Goal: Check status

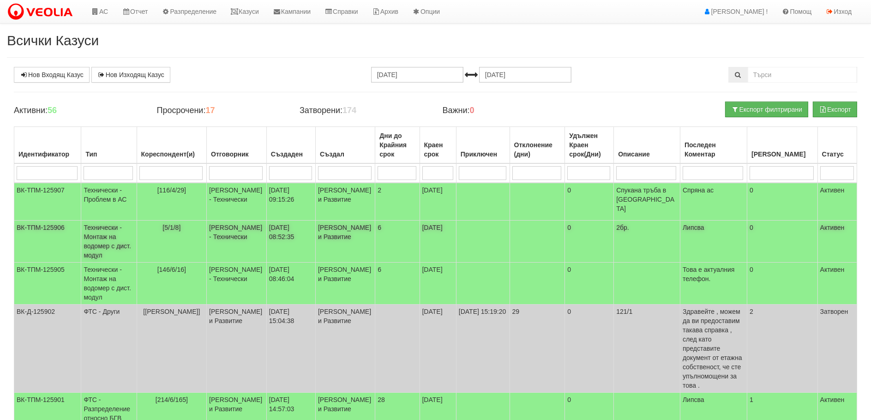
click at [98, 242] on td "Технически - Монтаж на водомер с дист. модул" at bounding box center [108, 242] width 55 height 42
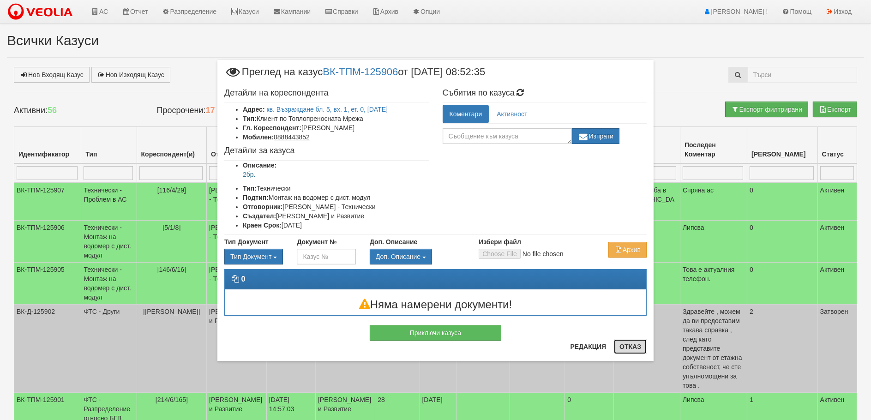
click at [629, 347] on button "Отказ" at bounding box center [630, 346] width 33 height 15
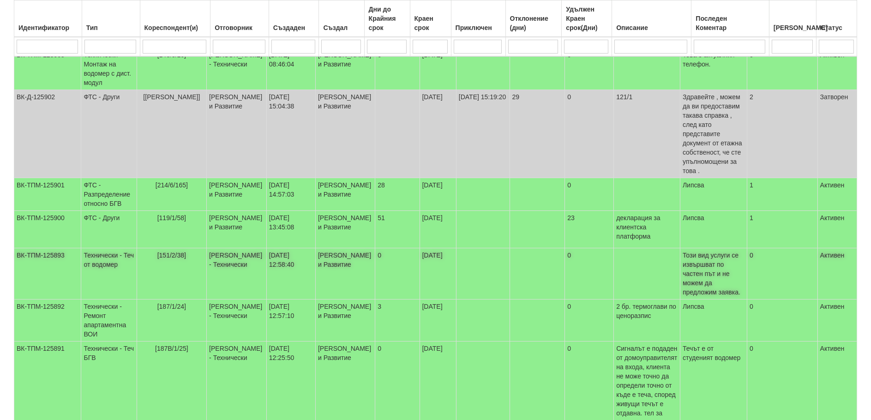
scroll to position [231, 0]
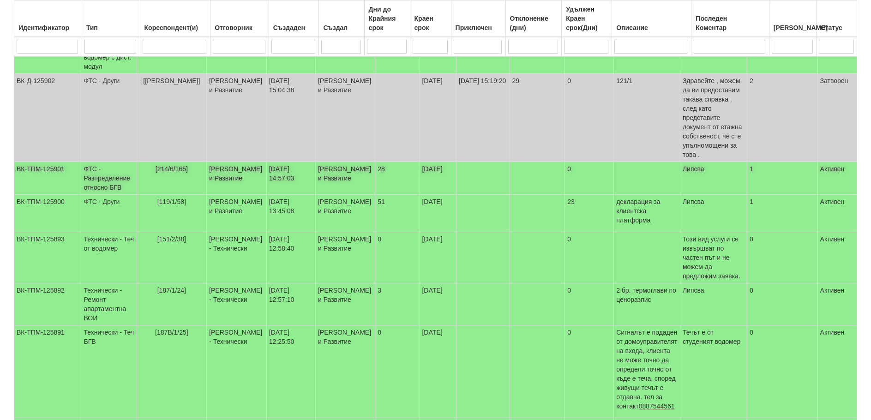
click at [95, 167] on td "ФТС - Разпределение относно БГВ" at bounding box center [108, 178] width 55 height 33
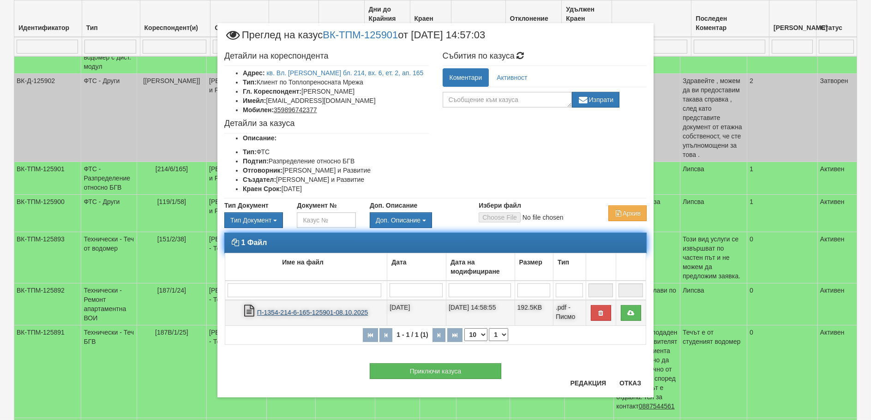
click at [308, 313] on link "П-1354-214-6-165-125901-08.10.2025" at bounding box center [312, 312] width 111 height 7
click at [290, 313] on link "П-1354-214-6-165-125901-08.10.2025" at bounding box center [312, 312] width 111 height 7
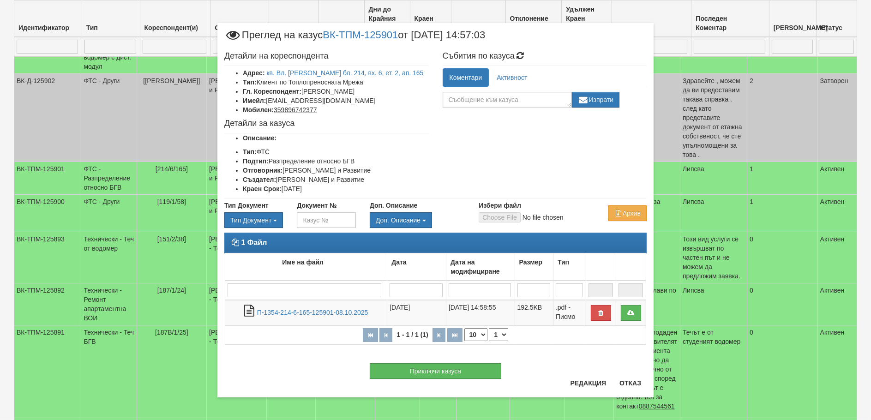
click at [619, 378] on div "Приключи казуса" at bounding box center [435, 366] width 436 height 25
click at [638, 380] on button "Отказ" at bounding box center [630, 383] width 33 height 15
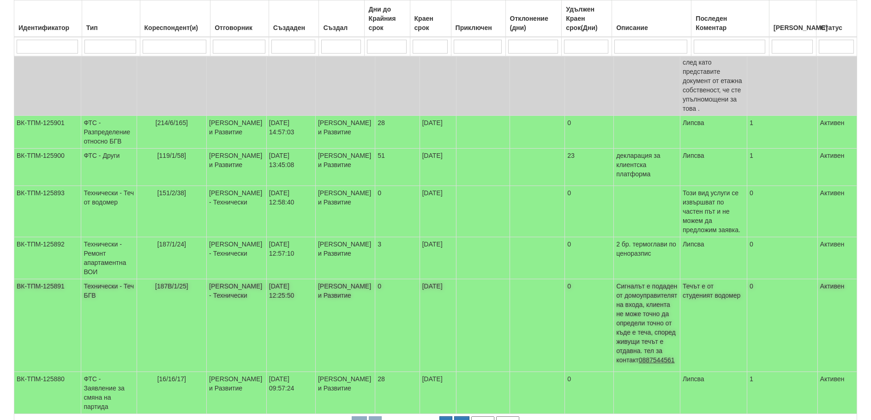
scroll to position [315, 0]
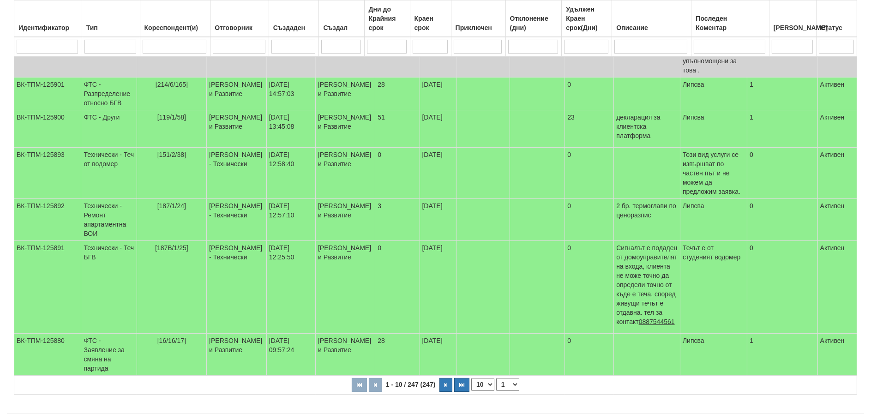
click at [482, 378] on select "10 20 30 40" at bounding box center [482, 384] width 23 height 13
select select "40"
click at [473, 391] on select "10 20 30 40" at bounding box center [482, 384] width 23 height 13
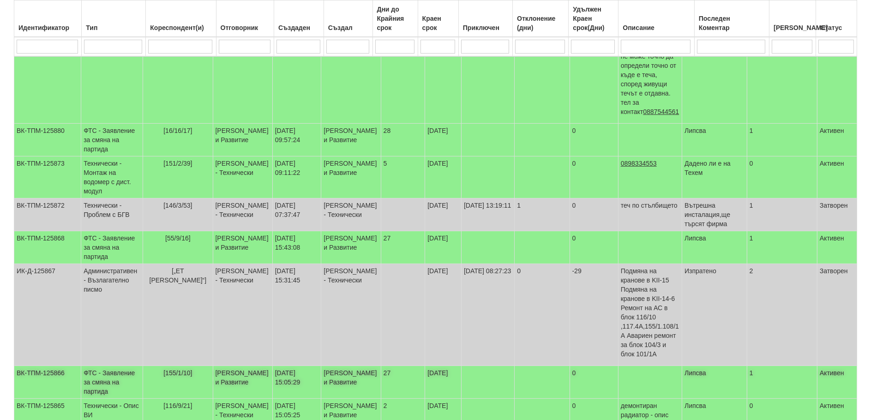
scroll to position [546, 0]
